Goal: Task Accomplishment & Management: Manage account settings

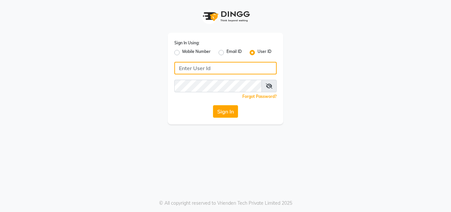
type input "[PERSON_NAME]"
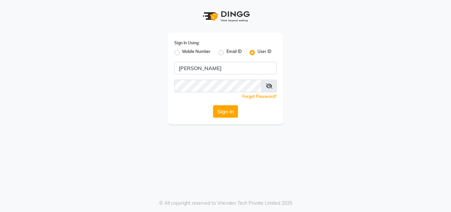
click at [220, 110] on button "Sign In" at bounding box center [225, 111] width 25 height 13
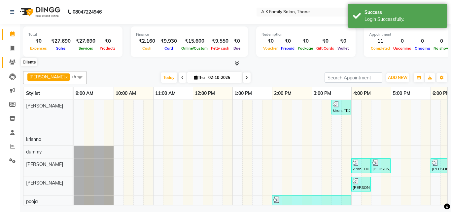
click at [11, 60] on icon at bounding box center [12, 61] width 6 height 5
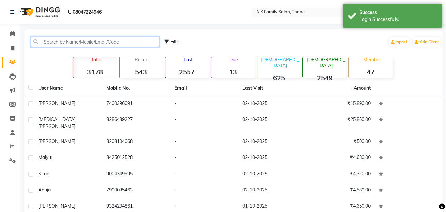
click at [61, 43] on input "text" at bounding box center [95, 42] width 129 height 10
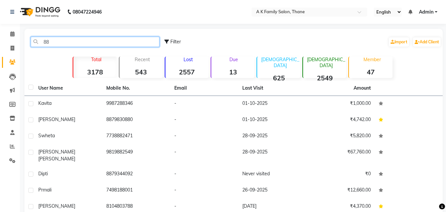
type input "8"
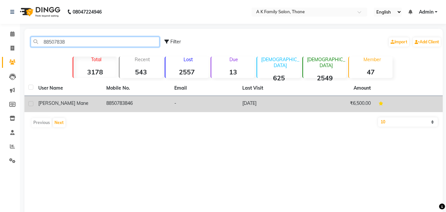
type input "88507838"
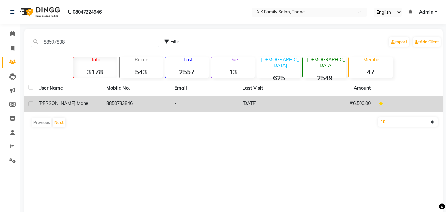
click at [135, 105] on td "8850783846" at bounding box center [136, 104] width 68 height 16
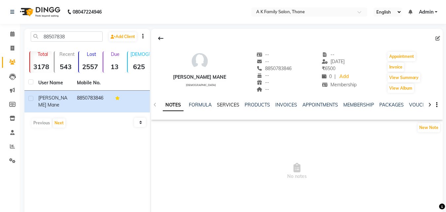
click at [226, 103] on link "SERVICES" at bounding box center [228, 105] width 22 height 6
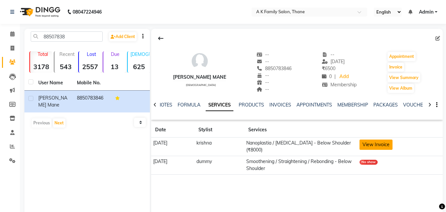
click at [392, 144] on button "View Invoice" at bounding box center [376, 144] width 33 height 10
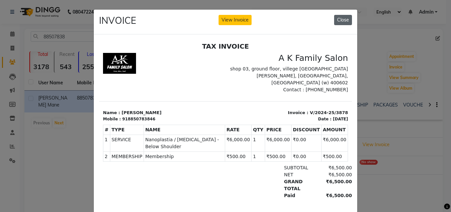
click at [345, 17] on button "Close" at bounding box center [343, 20] width 18 height 10
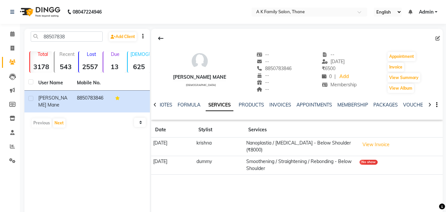
click at [12, 40] on li "Calendar" at bounding box center [10, 34] width 20 height 14
click at [12, 46] on icon at bounding box center [13, 48] width 4 height 5
select select "5033"
select select "service"
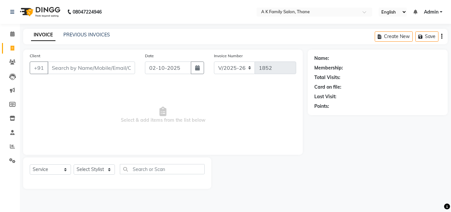
click at [69, 63] on input "Client" at bounding box center [91, 67] width 87 height 13
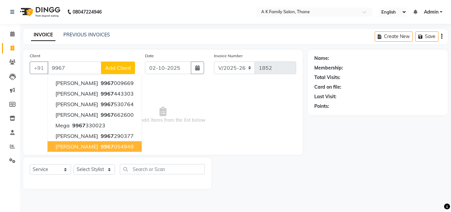
click at [70, 150] on button "aziz 9967 054948" at bounding box center [95, 146] width 94 height 11
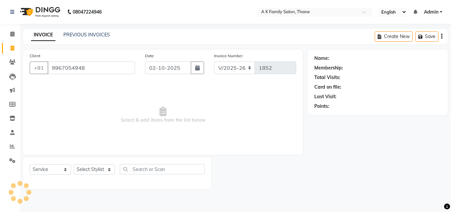
type input "9967054948"
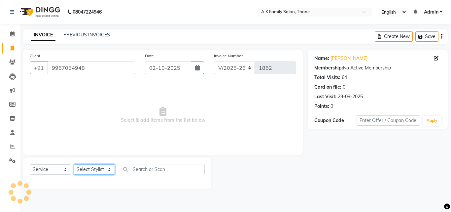
click at [76, 166] on select "Select Stylist Aziz Khan dummy krishna pooja simmi smita jhadhav" at bounding box center [94, 169] width 41 height 10
select select "52627"
click at [74, 164] on select "Select Stylist Aziz Khan dummy krishna pooja simmi smita jhadhav" at bounding box center [94, 169] width 41 height 10
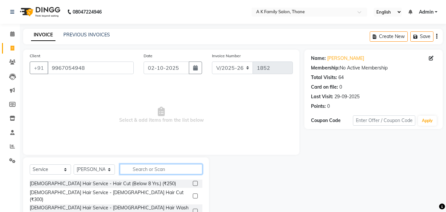
click at [159, 172] on input "text" at bounding box center [161, 169] width 83 height 10
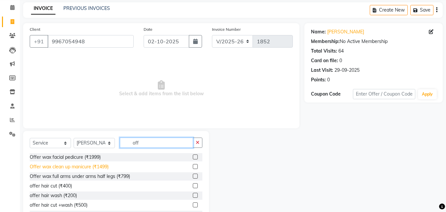
scroll to position [53, 0]
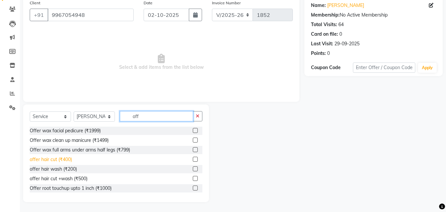
type input "off"
click at [61, 159] on div "offer hair cut (₹400)" at bounding box center [51, 159] width 42 height 7
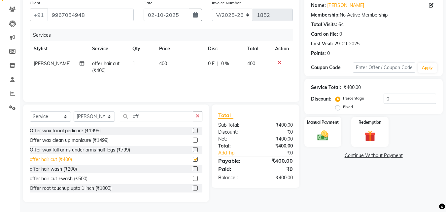
checkbox input "false"
click at [324, 129] on img at bounding box center [323, 135] width 18 height 13
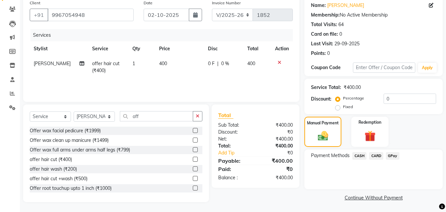
click at [358, 158] on span "CASH" at bounding box center [359, 156] width 14 height 8
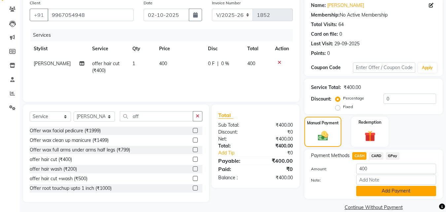
click at [360, 190] on button "Add Payment" at bounding box center [396, 191] width 80 height 10
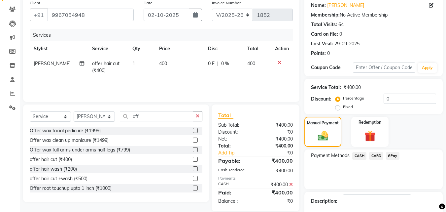
scroll to position [91, 0]
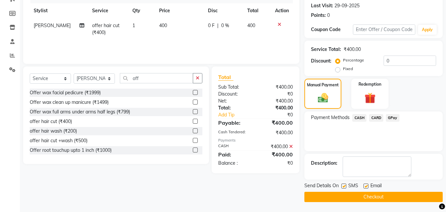
click at [380, 196] on button "Checkout" at bounding box center [373, 196] width 138 height 10
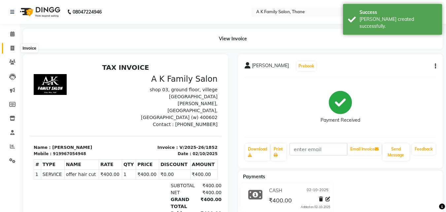
click at [15, 49] on span at bounding box center [13, 49] width 12 height 8
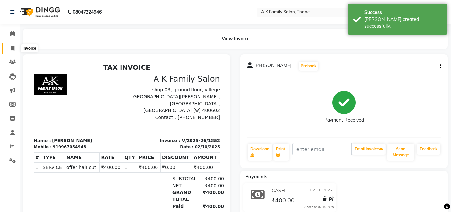
select select "5033"
select select "service"
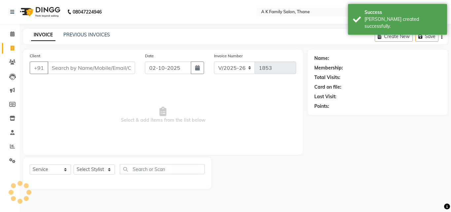
click at [82, 62] on input "Client" at bounding box center [91, 67] width 87 height 13
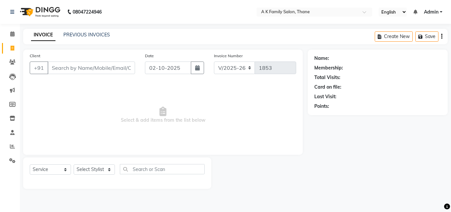
click at [59, 66] on input "Client" at bounding box center [91, 67] width 87 height 13
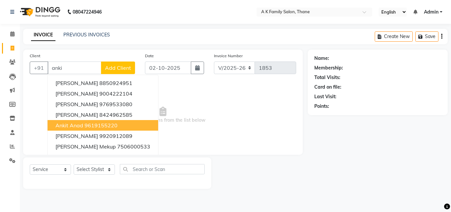
click at [88, 122] on button "ankit Anad 9619155220" at bounding box center [103, 125] width 111 height 11
type input "9619155220"
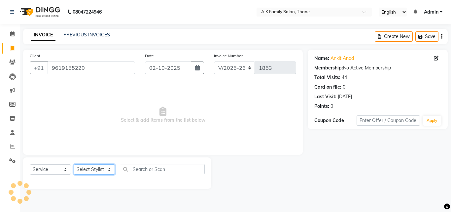
click at [92, 166] on select "Select Stylist Aziz Khan dummy krishna pooja simmi smita jhadhav" at bounding box center [94, 169] width 41 height 10
select select "32477"
click at [74, 164] on select "Select Stylist Aziz Khan dummy krishna pooja simmi smita jhadhav" at bounding box center [94, 169] width 41 height 10
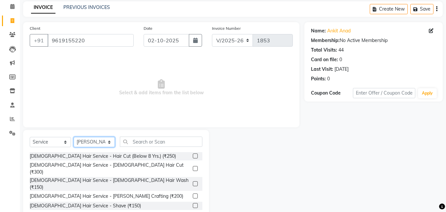
scroll to position [53, 0]
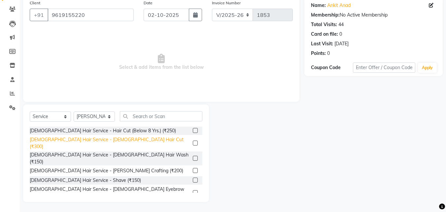
click at [110, 140] on div "Male Hair Service - Male Hair Cut (₹300)" at bounding box center [110, 143] width 160 height 14
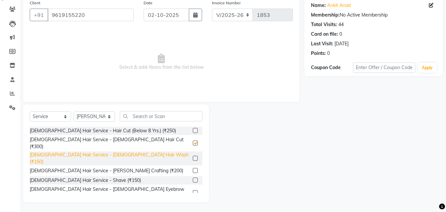
checkbox input "false"
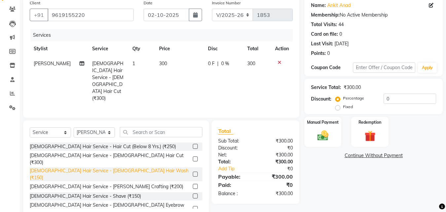
click at [115, 167] on div "Male Hair Service - Male Hair Wash (₹150)" at bounding box center [110, 174] width 160 height 14
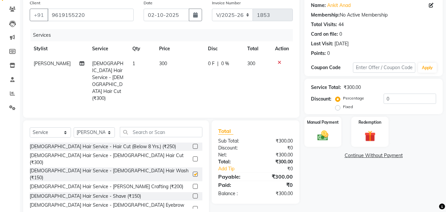
checkbox input "false"
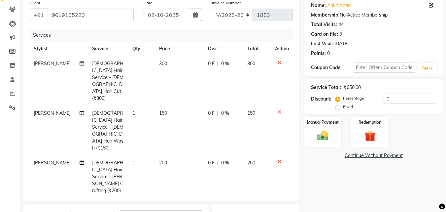
checkbox input "false"
click at [392, 99] on input "0" at bounding box center [410, 98] width 52 height 10
type input "20"
click at [360, 184] on div "Name: Ankit Anad Membership: No Active Membership Total Visits: 44 Card on file…" at bounding box center [375, 149] width 143 height 304
click at [330, 140] on img at bounding box center [323, 135] width 18 height 13
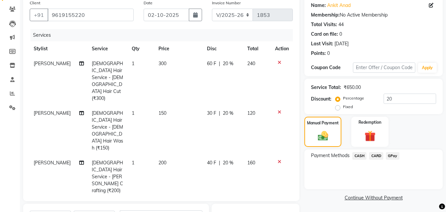
click at [361, 156] on span "CASH" at bounding box center [359, 156] width 14 height 8
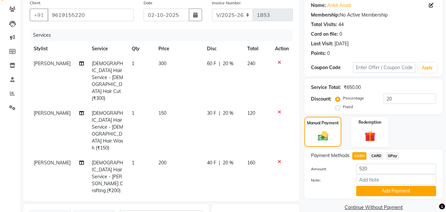
click at [390, 155] on span "GPay" at bounding box center [393, 156] width 14 height 8
click at [388, 188] on button "Add Payment" at bounding box center [396, 191] width 80 height 10
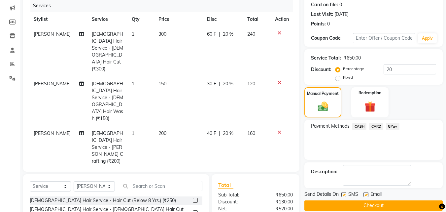
scroll to position [110, 0]
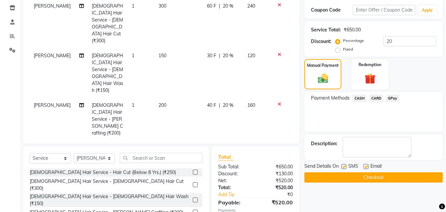
click at [381, 176] on button "Checkout" at bounding box center [373, 177] width 138 height 10
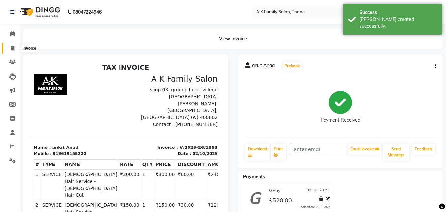
click at [9, 48] on span at bounding box center [13, 49] width 12 height 8
select select "5033"
select select "service"
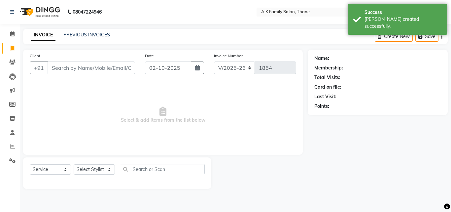
click at [70, 38] on div "PREVIOUS INVOICES" at bounding box center [86, 34] width 47 height 7
click at [70, 36] on link "PREVIOUS INVOICES" at bounding box center [86, 35] width 47 height 6
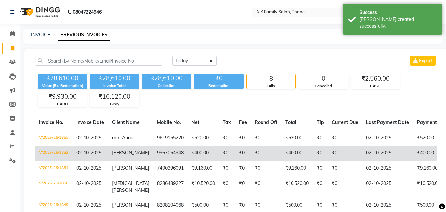
click at [127, 151] on td "[PERSON_NAME]" at bounding box center [130, 152] width 45 height 15
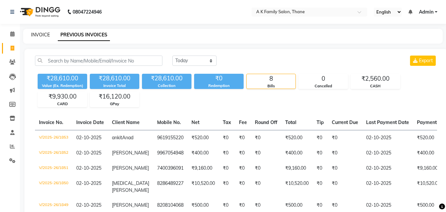
click at [37, 33] on link "INVOICE" at bounding box center [40, 35] width 19 height 6
select select "service"
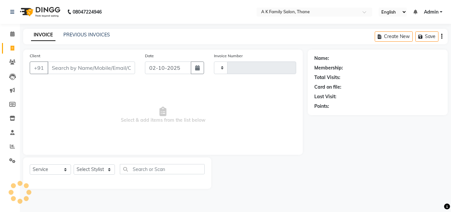
type input "1854"
select select "5033"
click at [64, 64] on input "Client" at bounding box center [91, 67] width 87 height 13
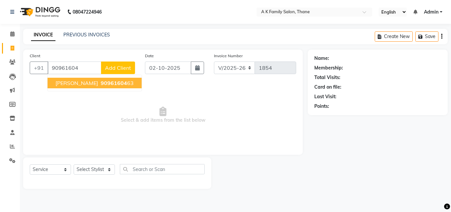
click at [114, 87] on button "janvi gaikwad 90961604 63" at bounding box center [95, 83] width 94 height 11
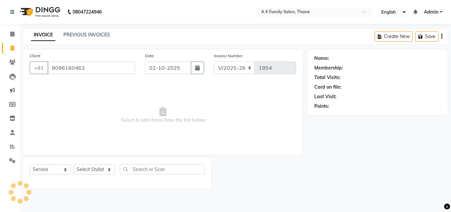
type input "9096160463"
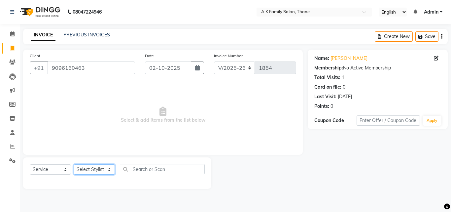
click at [89, 173] on select "Select Stylist Aziz Khan dummy krishna pooja simmi smita jhadhav" at bounding box center [94, 169] width 41 height 10
select select "52627"
click at [74, 164] on select "Select Stylist Aziz Khan dummy krishna pooja simmi smita jhadhav" at bounding box center [94, 169] width 41 height 10
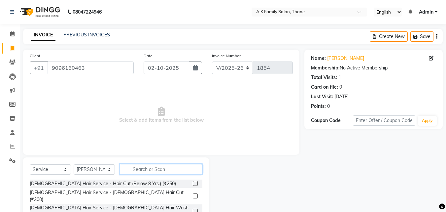
click at [133, 170] on input "text" at bounding box center [161, 169] width 83 height 10
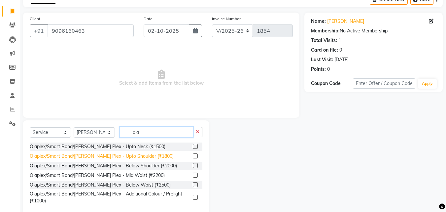
scroll to position [44, 0]
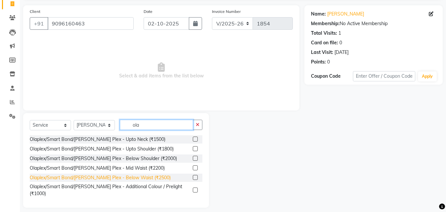
type input "ola"
click at [111, 178] on div "Olaplex/Smart Bond/Lisa Plex - Below Waist (₹2500)" at bounding box center [100, 177] width 141 height 7
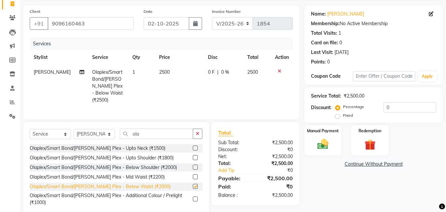
checkbox input "false"
click at [279, 71] on icon at bounding box center [280, 71] width 4 height 5
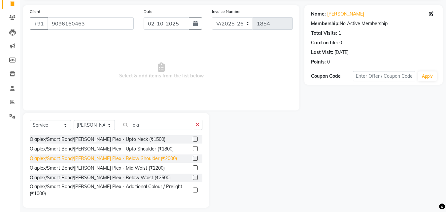
click at [116, 158] on div "Olaplex/Smart Bond/Lisa Plex - Below Shoulder (₹2000)" at bounding box center [103, 158] width 147 height 7
checkbox input "false"
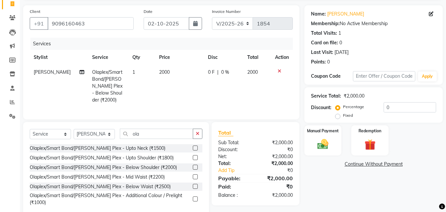
drag, startPoint x: 230, startPoint y: 63, endPoint x: 230, endPoint y: 68, distance: 4.6
click at [231, 64] on th "Disc" at bounding box center [223, 57] width 39 height 15
click at [230, 68] on td "0 F | 0 %" at bounding box center [223, 86] width 39 height 43
select select "52627"
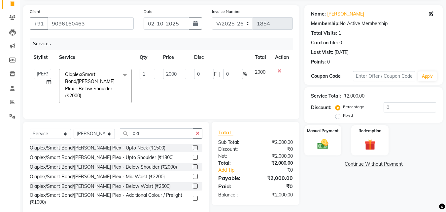
click at [230, 68] on td "0 F | 0 %" at bounding box center [220, 86] width 61 height 42
click at [230, 71] on input "0" at bounding box center [233, 74] width 20 height 10
type input "20"
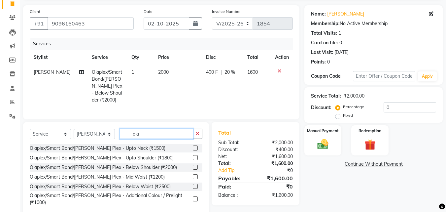
click at [159, 126] on div "Select Service Product Membership Package Voucher Prepaid Gift Card Select Styl…" at bounding box center [116, 169] width 186 height 94
click at [43, 74] on span "simmi" at bounding box center [52, 72] width 37 height 6
select select "52627"
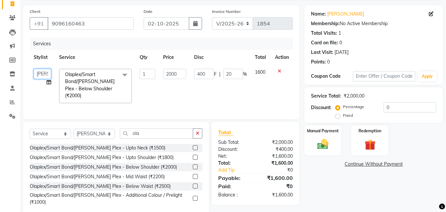
click at [42, 74] on select "Aziz Khan dummy krishna pooja simmi smita jhadhav" at bounding box center [42, 74] width 17 height 10
select select "62227"
click at [85, 132] on select "Select Stylist Aziz Khan dummy krishna pooja simmi smita jhadhav" at bounding box center [94, 133] width 41 height 10
click at [74, 128] on select "Select Stylist Aziz Khan dummy krishna pooja simmi smita jhadhav" at bounding box center [94, 133] width 41 height 10
click at [159, 132] on input "ola" at bounding box center [156, 133] width 73 height 10
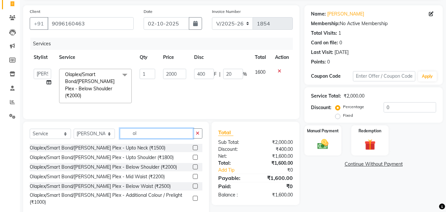
type input "o"
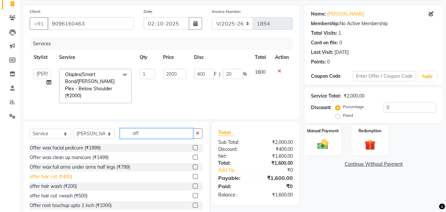
type input "off"
click at [64, 176] on div "offer hair cut (₹400)" at bounding box center [51, 176] width 42 height 7
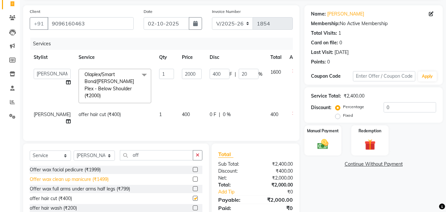
checkbox input "false"
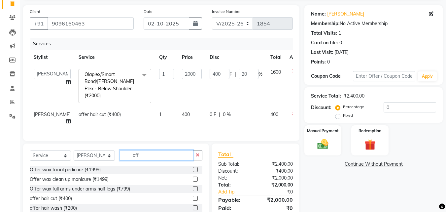
click at [147, 151] on input "off" at bounding box center [156, 155] width 73 height 10
type input "o"
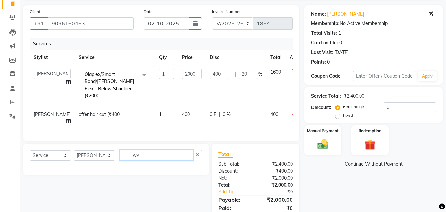
type input "w"
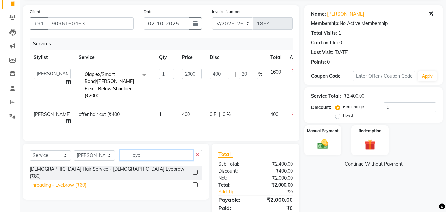
type input "eye"
click at [74, 181] on div "Threading - Eyebrow (₹60)" at bounding box center [58, 184] width 56 height 7
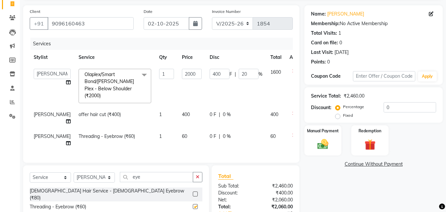
checkbox input "false"
drag, startPoint x: 160, startPoint y: 127, endPoint x: 162, endPoint y: 123, distance: 4.6
click at [178, 129] on td "60" at bounding box center [192, 140] width 28 height 22
select select "52627"
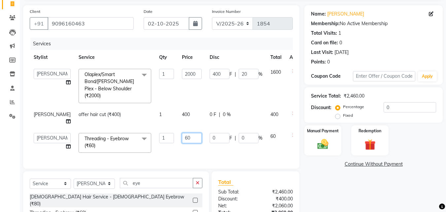
click at [182, 133] on input "60" at bounding box center [192, 138] width 20 height 10
type input "6"
type input "50"
click at [182, 133] on input "50" at bounding box center [192, 138] width 20 height 10
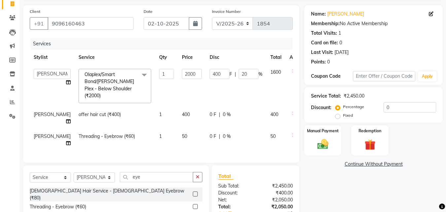
click at [42, 133] on span "simmi" at bounding box center [52, 136] width 37 height 6
select select "52627"
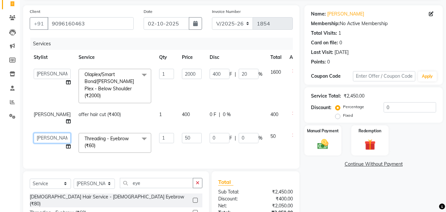
click at [42, 133] on select "Aziz Khan dummy krishna pooja simmi smita jhadhav" at bounding box center [52, 138] width 37 height 10
select select "62227"
click at [318, 142] on img at bounding box center [323, 143] width 18 height 13
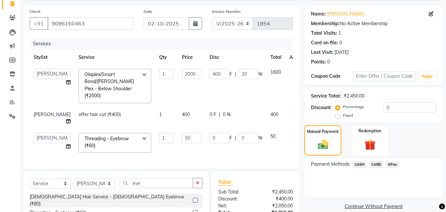
click at [394, 165] on span "GPay" at bounding box center [393, 164] width 14 height 8
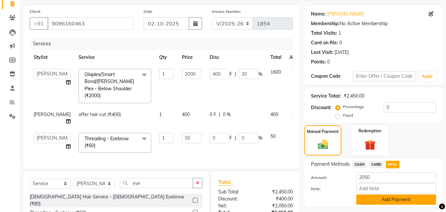
click at [386, 203] on button "Add Payment" at bounding box center [396, 199] width 80 height 10
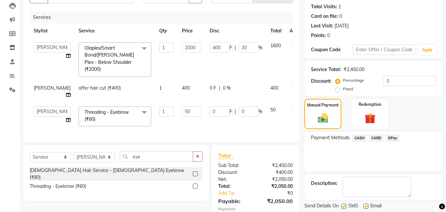
scroll to position [102, 0]
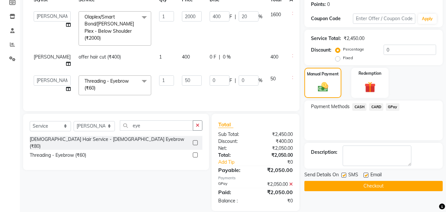
click at [401, 186] on button "Checkout" at bounding box center [373, 186] width 138 height 10
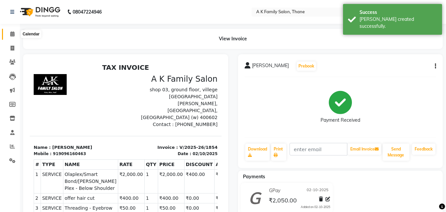
click at [15, 36] on icon at bounding box center [12, 33] width 4 height 5
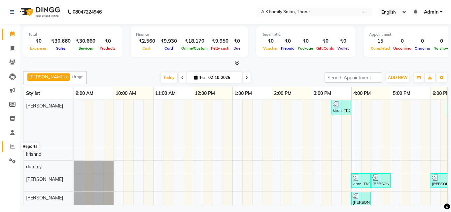
click at [9, 143] on span at bounding box center [13, 147] width 12 height 8
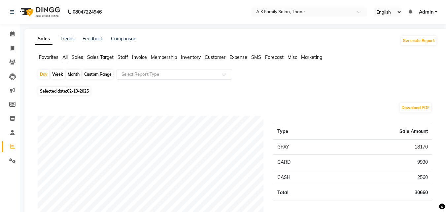
click at [69, 88] on span "Selected date: 02-10-2025" at bounding box center [64, 91] width 52 height 8
select select "10"
select select "2025"
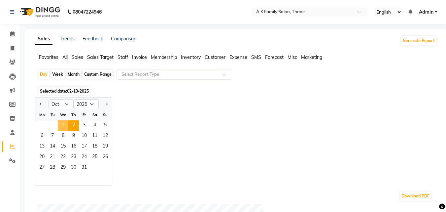
click at [65, 125] on span "1" at bounding box center [63, 125] width 11 height 11
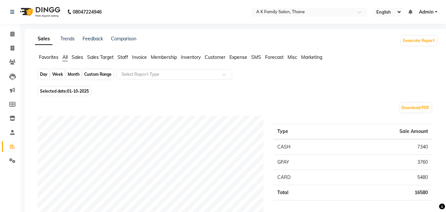
click at [43, 77] on div "Day" at bounding box center [43, 74] width 11 height 9
select select "10"
select select "2025"
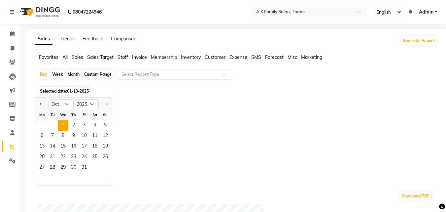
click at [89, 71] on div "Custom Range" at bounding box center [98, 74] width 31 height 9
select select "10"
select select "2025"
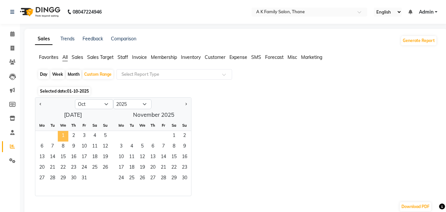
click at [61, 135] on span "1" at bounding box center [63, 136] width 11 height 11
click at [81, 172] on span "24" at bounding box center [84, 167] width 11 height 11
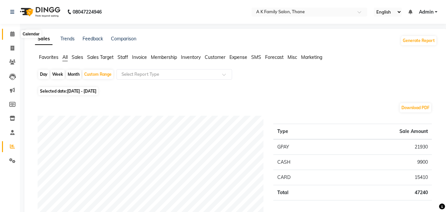
click at [8, 34] on span at bounding box center [13, 34] width 12 height 8
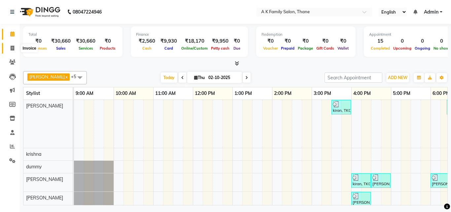
click at [14, 51] on span at bounding box center [13, 49] width 12 height 8
select select "service"
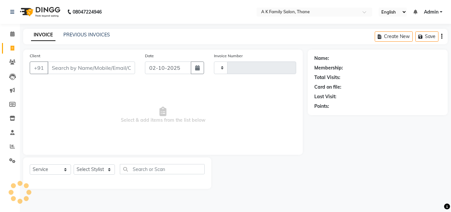
type input "1855"
select select "5033"
click at [57, 64] on input "Client" at bounding box center [91, 67] width 87 height 13
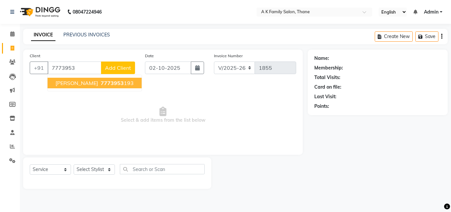
click at [60, 84] on span "archana raut" at bounding box center [76, 83] width 43 height 7
type input "7773953193"
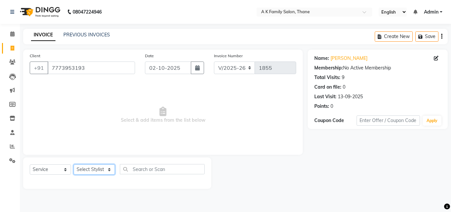
click at [86, 170] on select "Select Stylist Aziz Khan dummy krishna pooja simmi smita jhadhav" at bounding box center [94, 169] width 41 height 10
select select "32477"
click at [74, 164] on select "Select Stylist Aziz Khan dummy krishna pooja simmi smita jhadhav" at bounding box center [94, 169] width 41 height 10
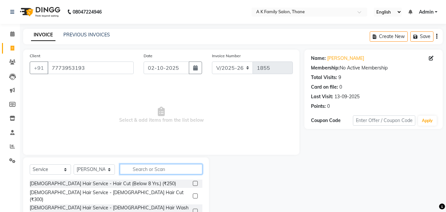
click at [147, 165] on input "text" at bounding box center [161, 169] width 83 height 10
click at [146, 168] on input "text" at bounding box center [161, 169] width 83 height 10
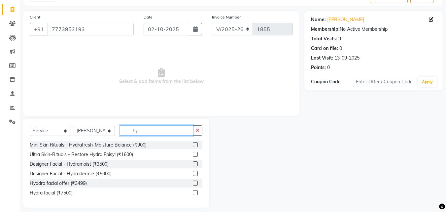
scroll to position [44, 0]
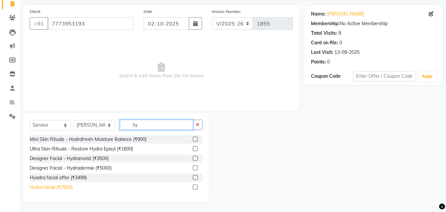
type input "hy"
click at [72, 188] on div "Hydra facial (₹7500)" at bounding box center [51, 187] width 43 height 7
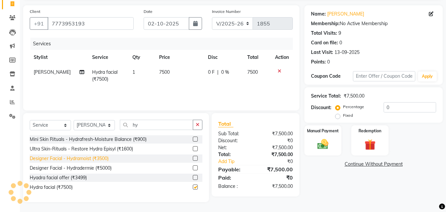
checkbox input "false"
click at [181, 82] on td "7500" at bounding box center [179, 76] width 49 height 22
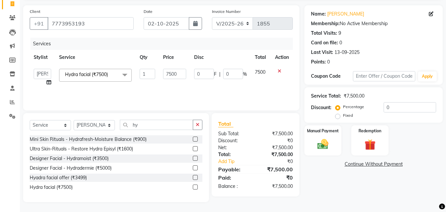
click at [181, 82] on td "7500" at bounding box center [174, 77] width 31 height 25
click at [181, 78] on input "7500" at bounding box center [174, 74] width 23 height 10
type input "7"
type input "5000"
click at [154, 129] on input "hy" at bounding box center [156, 125] width 73 height 10
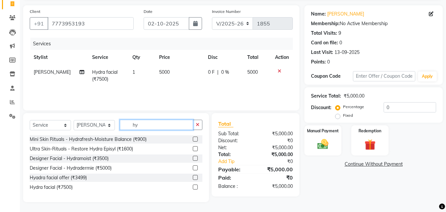
type input "h"
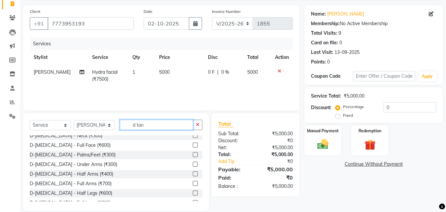
scroll to position [66, 0]
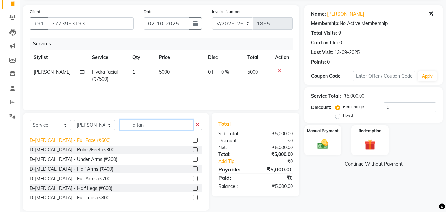
type input "d tan"
click at [76, 142] on div "D-Tanning - Full Face (₹600)" at bounding box center [70, 140] width 81 height 7
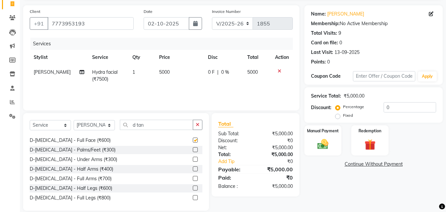
checkbox input "false"
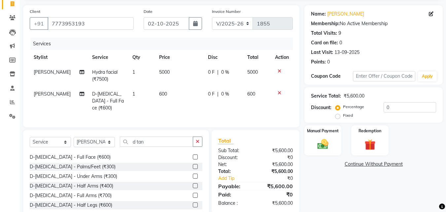
click at [241, 94] on td "0 F | 0 %" at bounding box center [223, 101] width 39 height 29
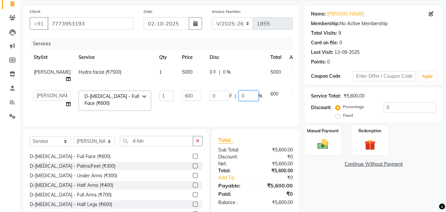
click at [241, 94] on input "0" at bounding box center [249, 95] width 20 height 10
type input "20"
click at [226, 101] on td "0 F | 20 %" at bounding box center [236, 101] width 61 height 28
click at [147, 146] on input "d tan" at bounding box center [156, 141] width 73 height 10
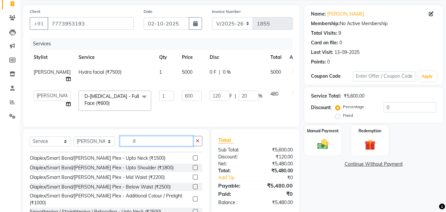
scroll to position [363, 0]
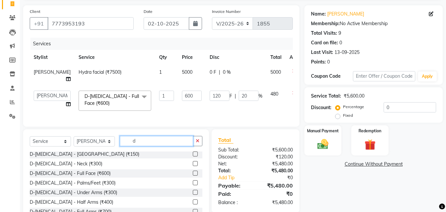
type input "d"
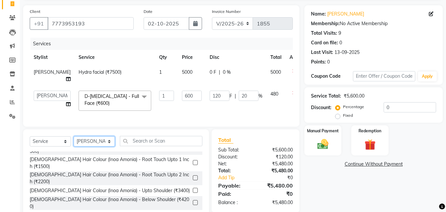
click at [110, 145] on select "Select Stylist Aziz Khan dummy krishna pooja simmi smita jhadhav" at bounding box center [94, 141] width 41 height 10
click at [43, 93] on select "Aziz Khan dummy krishna pooja simmi smita jhadhav" at bounding box center [52, 95] width 37 height 10
select select "62227"
click at [36, 72] on span "Aziz Khan" at bounding box center [52, 72] width 37 height 6
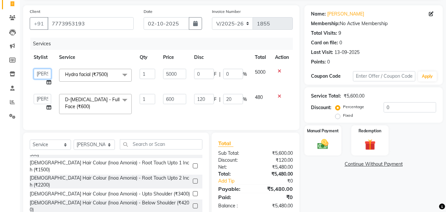
click at [36, 72] on select "Aziz Khan dummy krishna pooja simmi smita jhadhav" at bounding box center [42, 74] width 17 height 10
select select "62227"
click at [101, 147] on select "Select Stylist Aziz Khan dummy krishna pooja simmi smita jhadhav" at bounding box center [94, 144] width 41 height 10
select select "62227"
click at [74, 144] on select "Select Stylist Aziz Khan dummy krishna pooja simmi smita jhadhav" at bounding box center [94, 144] width 41 height 10
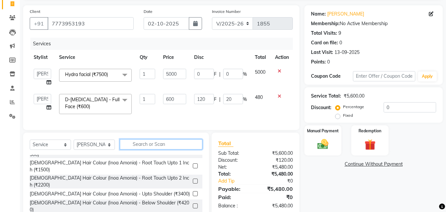
click at [124, 148] on input "text" at bounding box center [161, 144] width 83 height 10
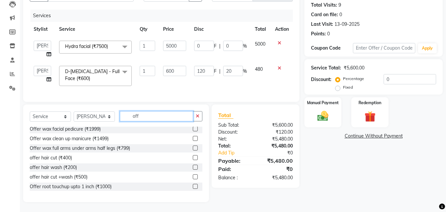
scroll to position [0, 0]
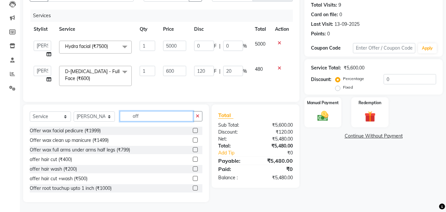
type input "off"
click at [104, 184] on div "Offer root touchup upto 1 inch (₹1000)" at bounding box center [116, 188] width 173 height 8
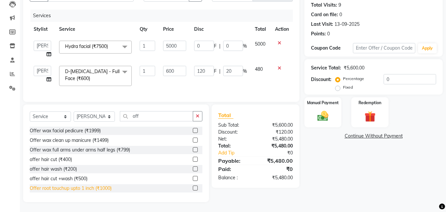
click at [104, 188] on div "Offer root touchup upto 1 inch (₹1000)" at bounding box center [71, 188] width 82 height 7
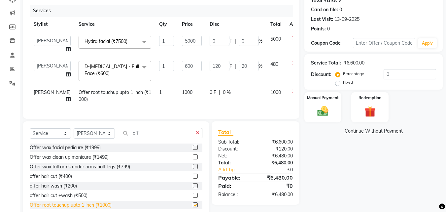
checkbox input "false"
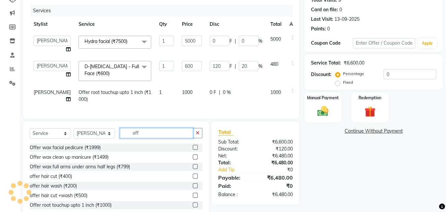
click at [160, 138] on input "off" at bounding box center [156, 133] width 73 height 10
type input "o"
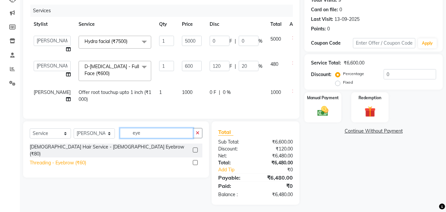
type input "eye"
click at [76, 166] on div "Threading - Eyebrow (₹60)" at bounding box center [58, 162] width 56 height 7
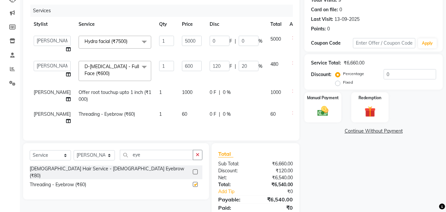
checkbox input "false"
click at [184, 125] on td "60" at bounding box center [192, 118] width 28 height 22
select select "62227"
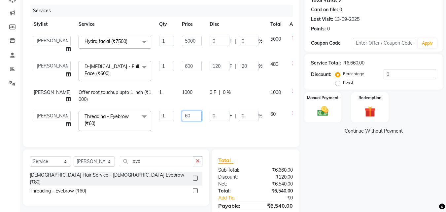
click at [184, 121] on input "60" at bounding box center [192, 116] width 20 height 10
type input "6"
type input "50"
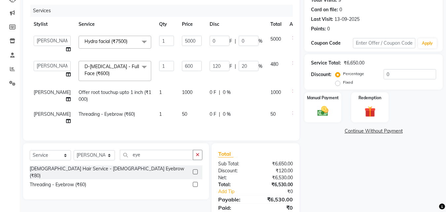
click at [188, 128] on td "50" at bounding box center [192, 118] width 28 height 22
select select "62227"
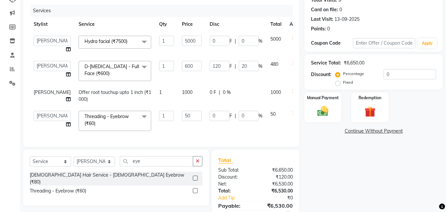
click at [165, 171] on div "Select Service Product Membership Package Voucher Prepaid Gift Card Select Styl…" at bounding box center [116, 164] width 173 height 16
drag, startPoint x: 165, startPoint y: 179, endPoint x: 167, endPoint y: 174, distance: 5.2
click at [167, 171] on div "Select Service Product Membership Package Voucher Prepaid Gift Card Select Styl…" at bounding box center [116, 164] width 173 height 16
click at [167, 166] on input "eye" at bounding box center [156, 161] width 73 height 10
type input "e"
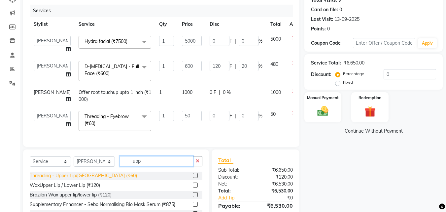
type input "upp"
click at [68, 179] on div "Threading - Upper Lip/Lower Lip (₹60)" at bounding box center [83, 175] width 107 height 7
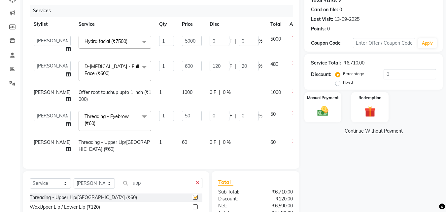
checkbox input "false"
drag, startPoint x: 199, startPoint y: 143, endPoint x: 189, endPoint y: 149, distance: 11.6
click at [206, 149] on td "0 F | 0 %" at bounding box center [236, 146] width 61 height 22
select select "62227"
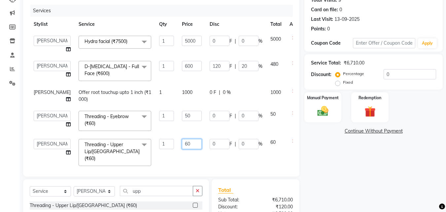
click at [182, 149] on input "60" at bounding box center [192, 144] width 20 height 10
type input "6"
type input "40"
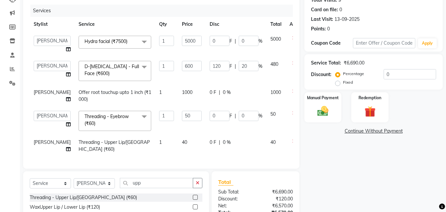
click at [206, 155] on td "0 F | 0 %" at bounding box center [236, 146] width 61 height 22
select select "62227"
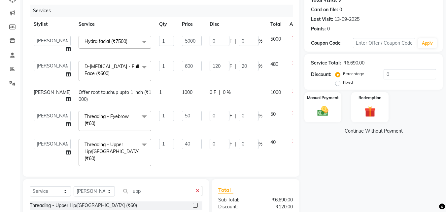
click at [38, 91] on span "smita jhadhav" at bounding box center [52, 92] width 37 height 6
select select "62227"
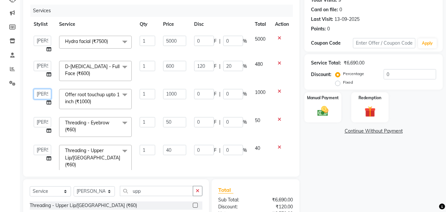
click at [38, 91] on select "Aziz Khan dummy krishna pooja simmi smita jhadhav" at bounding box center [42, 94] width 17 height 10
drag, startPoint x: 38, startPoint y: 91, endPoint x: 46, endPoint y: 104, distance: 15.4
click at [46, 104] on td "Aziz Khan dummy krishna pooja simmi smita jhadhav" at bounding box center [42, 99] width 25 height 28
click at [44, 89] on select "Aziz Khan dummy krishna pooja simmi smita jhadhav" at bounding box center [42, 94] width 17 height 10
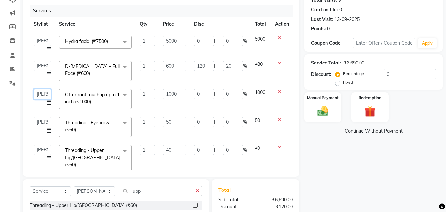
click at [43, 94] on select "Aziz Khan dummy krishna pooja simmi smita jhadhav" at bounding box center [42, 94] width 17 height 10
select select "52627"
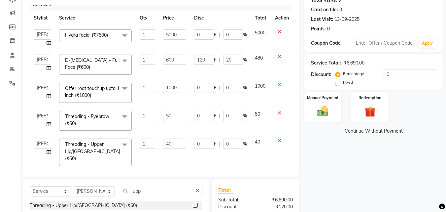
scroll to position [9, 0]
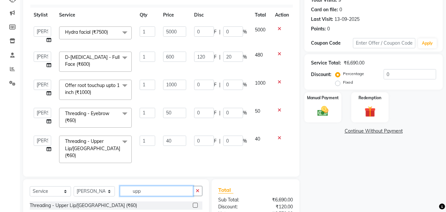
click at [154, 189] on input "upp" at bounding box center [156, 191] width 73 height 10
type input "u"
drag, startPoint x: 154, startPoint y: 189, endPoint x: 152, endPoint y: 193, distance: 4.4
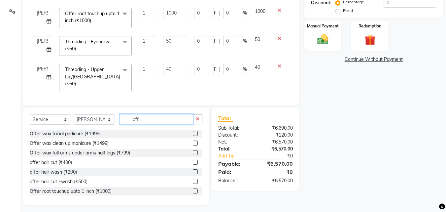
scroll to position [152, 0]
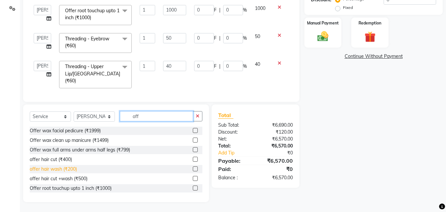
type input "off"
click at [55, 170] on div "offer hair wash (₹200)" at bounding box center [53, 168] width 47 height 7
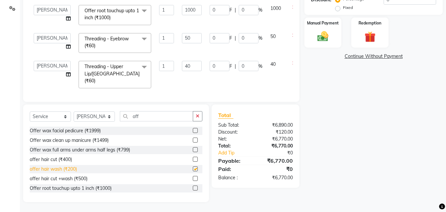
checkbox input "false"
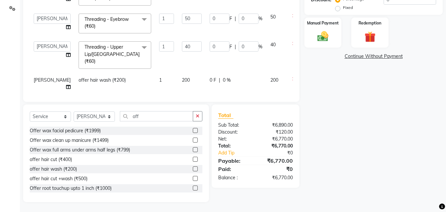
scroll to position [38, 0]
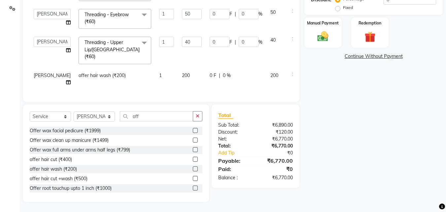
click at [34, 72] on span "smita jhadhav" at bounding box center [52, 75] width 37 height 6
select select "62227"
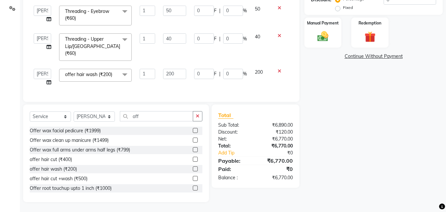
scroll to position [34, 0]
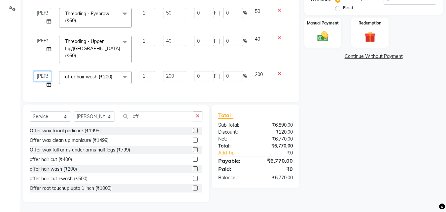
click at [34, 71] on select "Aziz Khan dummy krishna pooja simmi smita jhadhav" at bounding box center [42, 76] width 17 height 10
select select "52627"
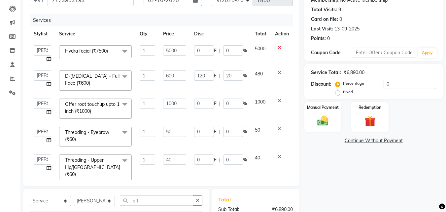
scroll to position [53, 0]
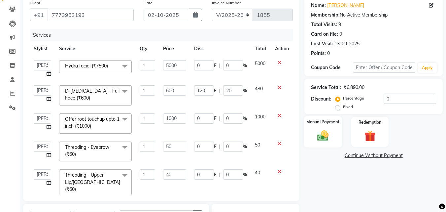
click at [325, 130] on img at bounding box center [323, 135] width 18 height 13
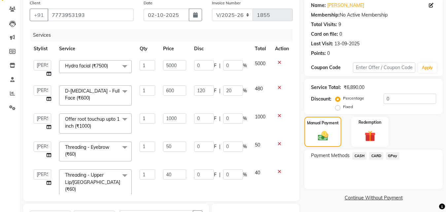
click at [392, 157] on span "GPay" at bounding box center [393, 156] width 14 height 8
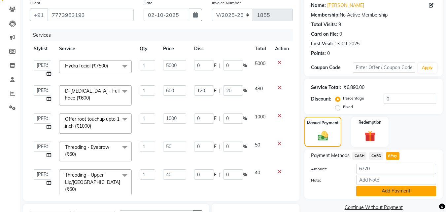
click at [386, 195] on button "Add Payment" at bounding box center [396, 191] width 80 height 10
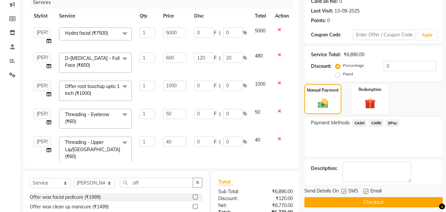
scroll to position [152, 0]
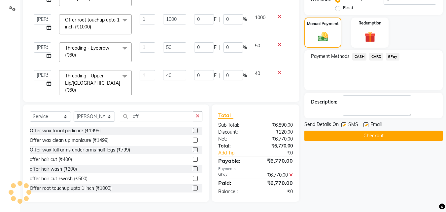
click at [395, 130] on button "Checkout" at bounding box center [373, 135] width 138 height 10
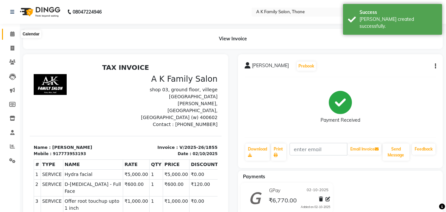
click at [13, 31] on span at bounding box center [13, 34] width 12 height 8
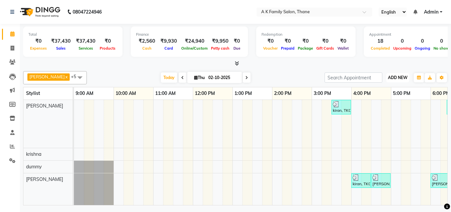
click at [399, 75] on span "ADD NEW" at bounding box center [397, 77] width 19 height 5
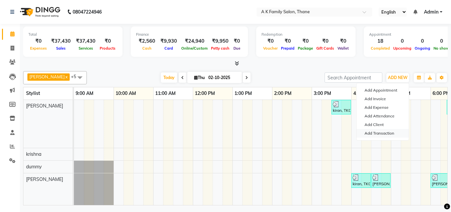
click at [375, 135] on link "Add Transaction" at bounding box center [383, 133] width 52 height 9
select select "direct"
select select
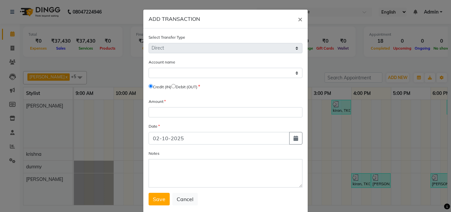
click at [176, 87] on input "radio" at bounding box center [173, 86] width 4 height 4
radio input "true"
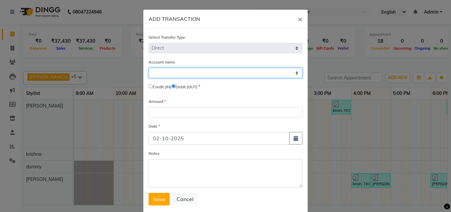
click at [188, 76] on select "Select Petty Cash Default Account" at bounding box center [226, 73] width 154 height 10
select select "3934"
click at [149, 68] on select "Select Petty Cash Default Account" at bounding box center [226, 73] width 154 height 10
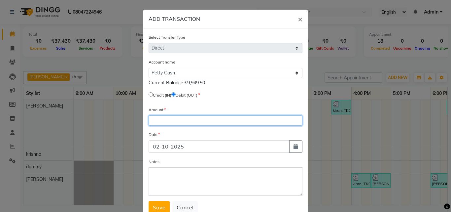
click at [190, 120] on input "number" at bounding box center [226, 120] width 154 height 10
type input "9760"
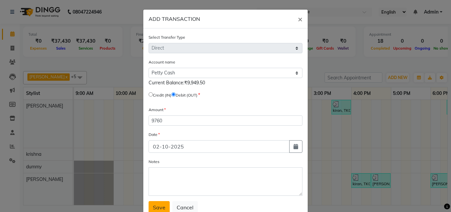
click at [160, 207] on span "Save" at bounding box center [159, 207] width 13 height 7
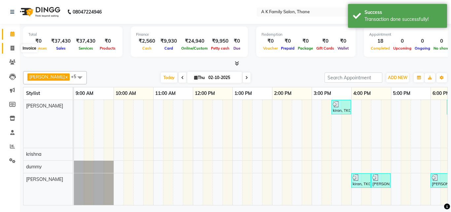
click at [8, 49] on span at bounding box center [13, 49] width 12 height 8
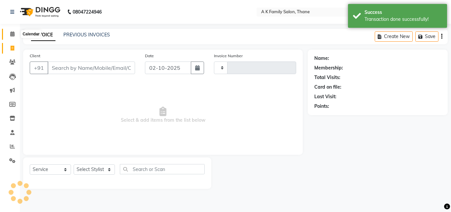
click at [13, 34] on icon at bounding box center [12, 33] width 4 height 5
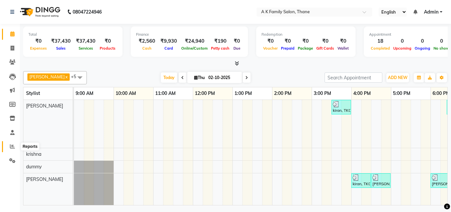
click at [13, 146] on icon at bounding box center [12, 146] width 5 height 5
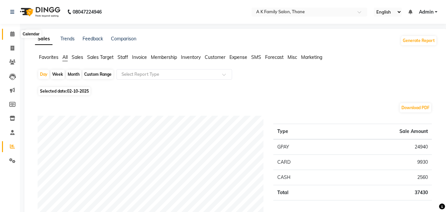
click at [10, 36] on icon at bounding box center [12, 33] width 4 height 5
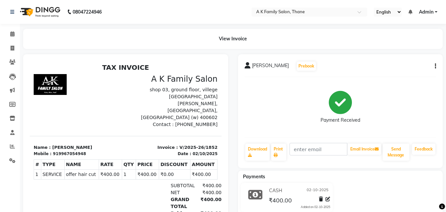
click at [434, 9] on link "Admin" at bounding box center [428, 12] width 18 height 7
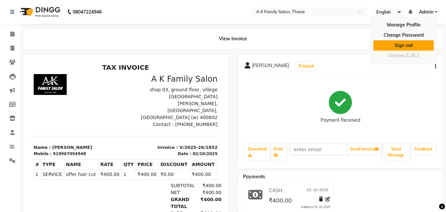
click at [424, 46] on link "Sign out" at bounding box center [403, 45] width 60 height 10
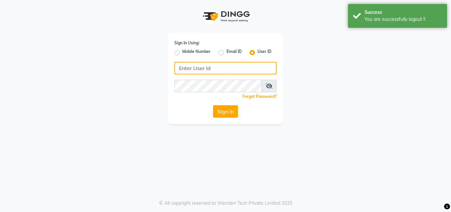
type input "[PERSON_NAME]"
